Goal: Task Accomplishment & Management: Manage account settings

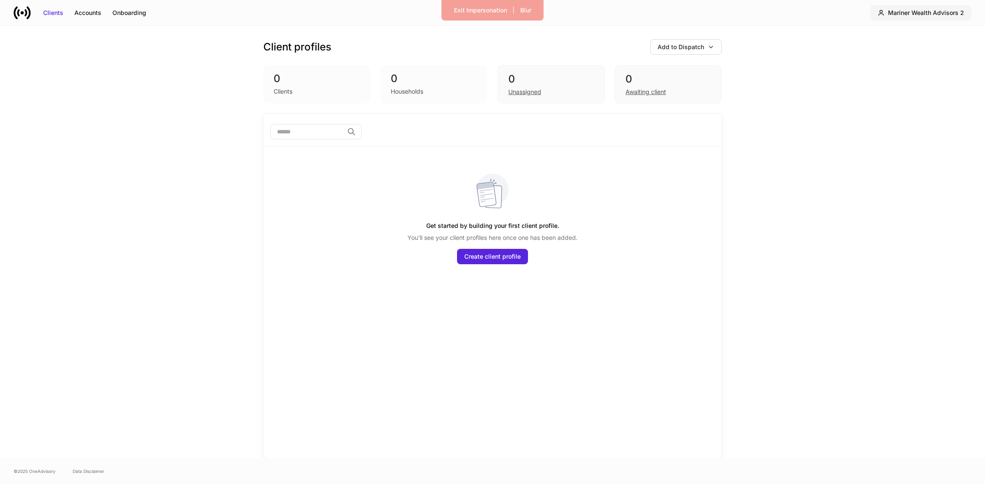
click at [916, 10] on div "Mariner Wealth Advisors 2" at bounding box center [926, 13] width 76 height 9
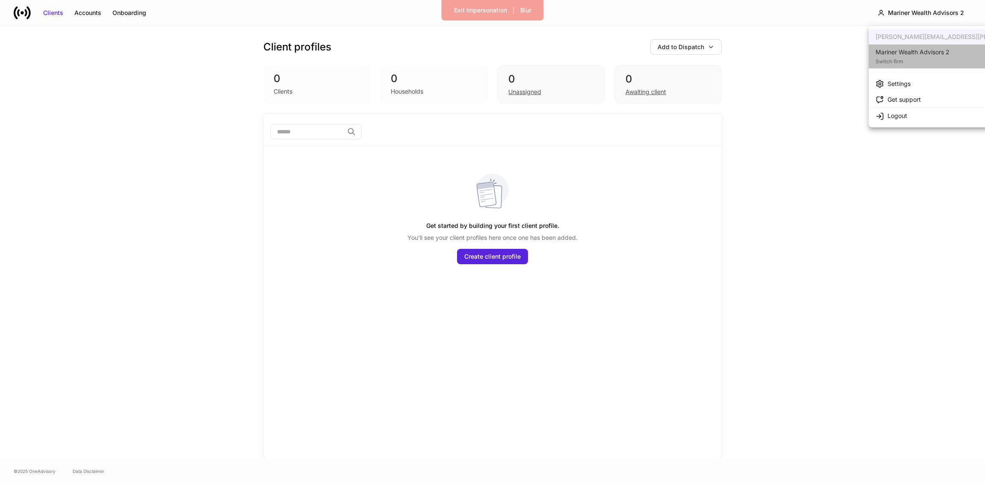
click at [965, 57] on li "Mariner Wealth Advisors 2 Switch firm" at bounding box center [976, 56] width 215 height 24
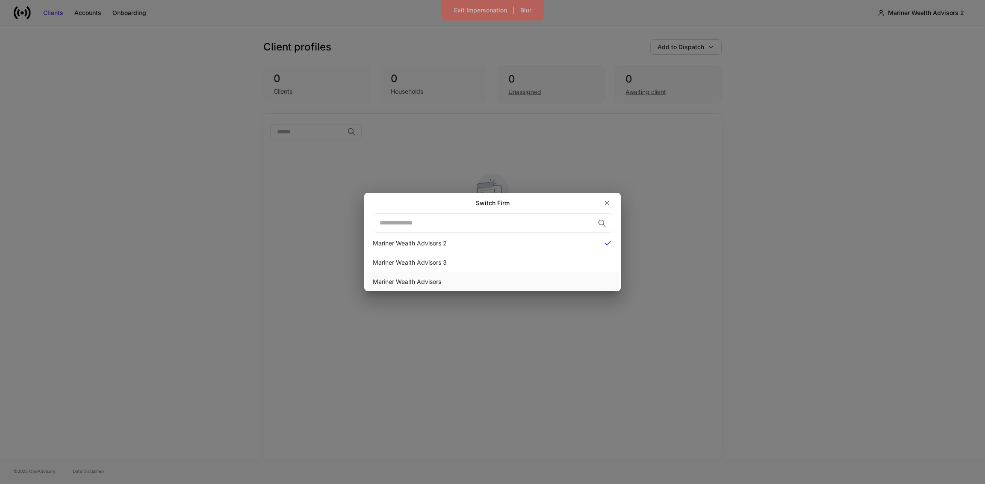
click at [446, 276] on div "Mariner Wealth Advisors" at bounding box center [492, 281] width 253 height 19
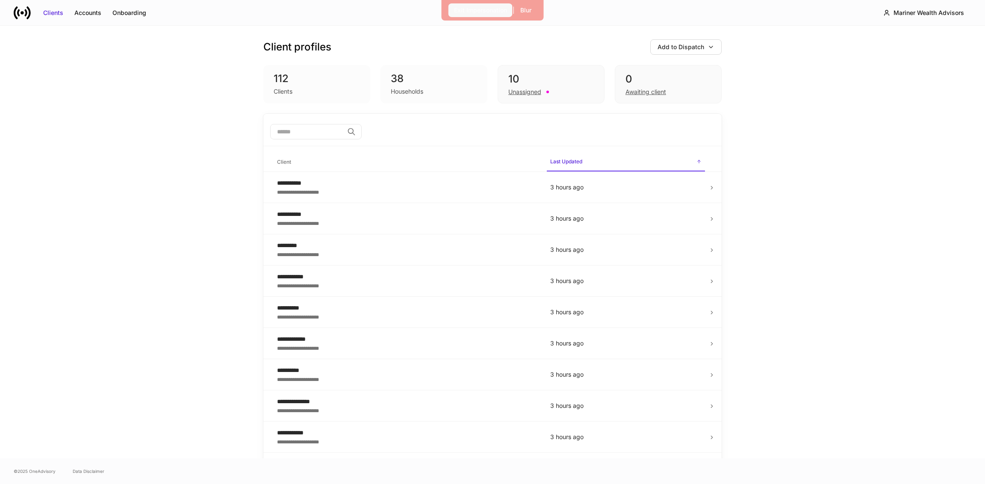
click at [464, 9] on div "Exit Impersonation" at bounding box center [480, 10] width 53 height 9
click at [905, 13] on div "Mariner Wealth Advisors" at bounding box center [929, 13] width 71 height 9
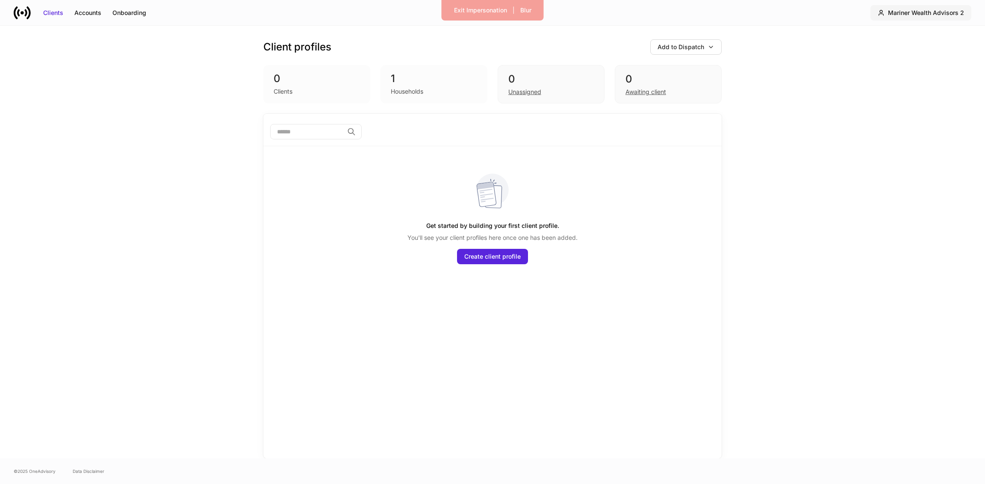
click at [903, 18] on button "Mariner Wealth Advisors 2" at bounding box center [921, 12] width 101 height 15
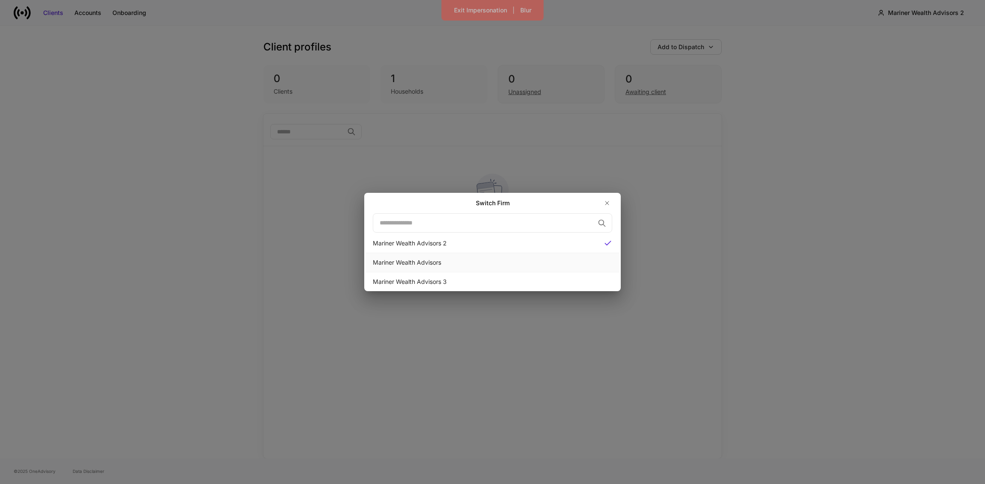
click at [447, 263] on div "Mariner Wealth Advisors" at bounding box center [492, 262] width 239 height 9
